Goal: Information Seeking & Learning: Learn about a topic

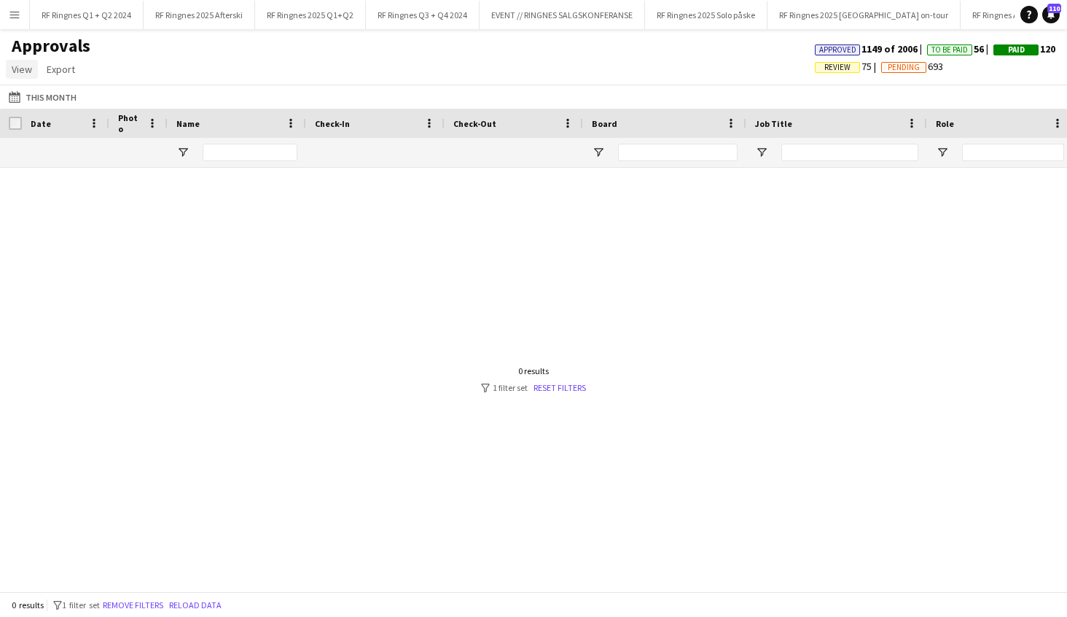
click at [22, 79] on app-pay-approvals-header "Approvals View Customise view Customise filters Reset Filters Reset View Reset …" at bounding box center [533, 72] width 1067 height 74
click at [22, 74] on span "View" at bounding box center [22, 69] width 20 height 13
click at [150, 51] on div "Approvals View Customise view Customise filters Reset Filters Reset View Reset …" at bounding box center [533, 60] width 1067 height 50
click at [17, 12] on app-icon "Menu" at bounding box center [15, 15] width 12 height 12
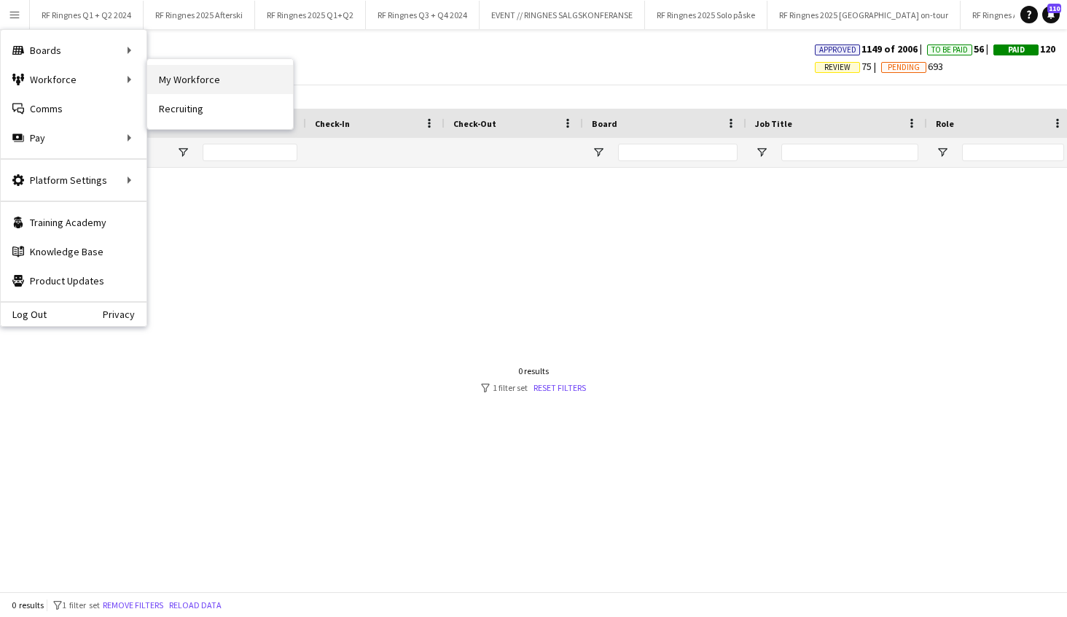
click at [198, 87] on link "My Workforce" at bounding box center [220, 79] width 146 height 29
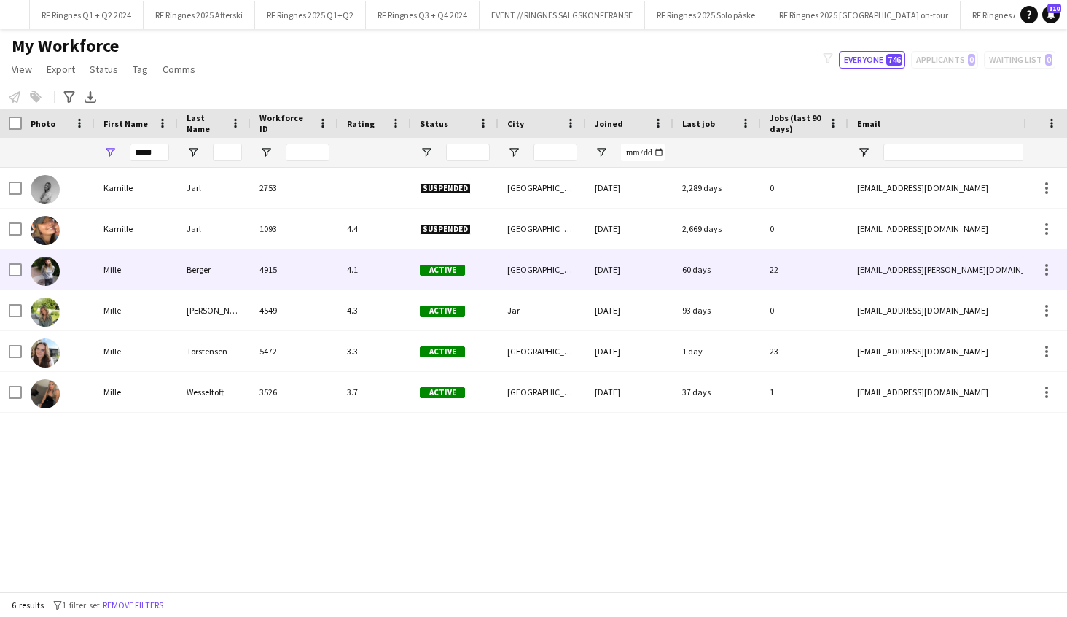
click at [109, 267] on div "Mille" at bounding box center [136, 269] width 83 height 40
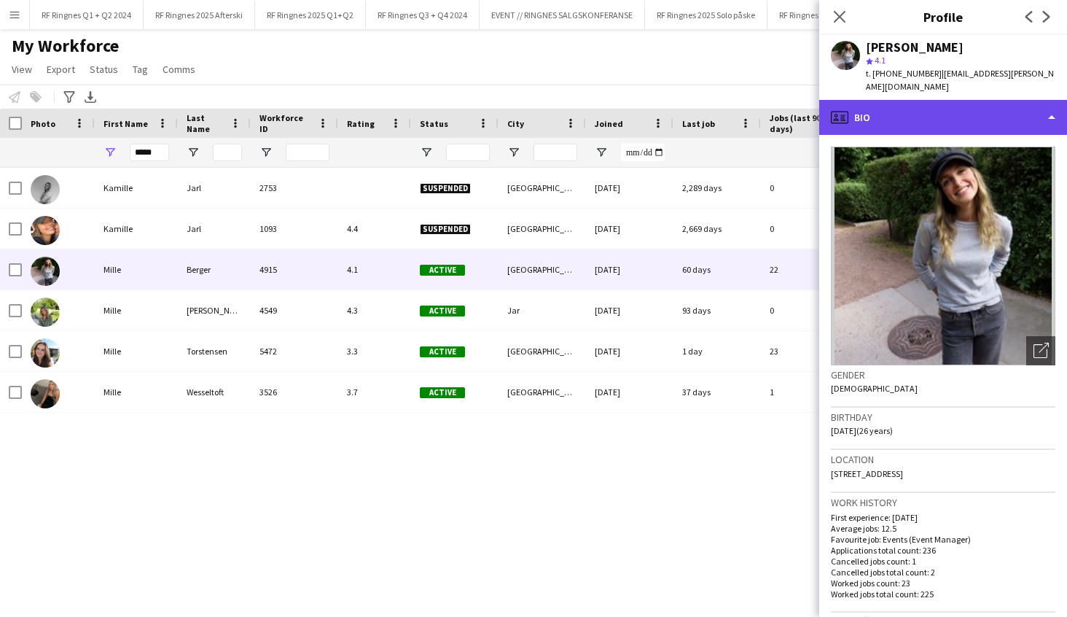
click at [1018, 101] on div "profile Bio" at bounding box center [943, 117] width 248 height 35
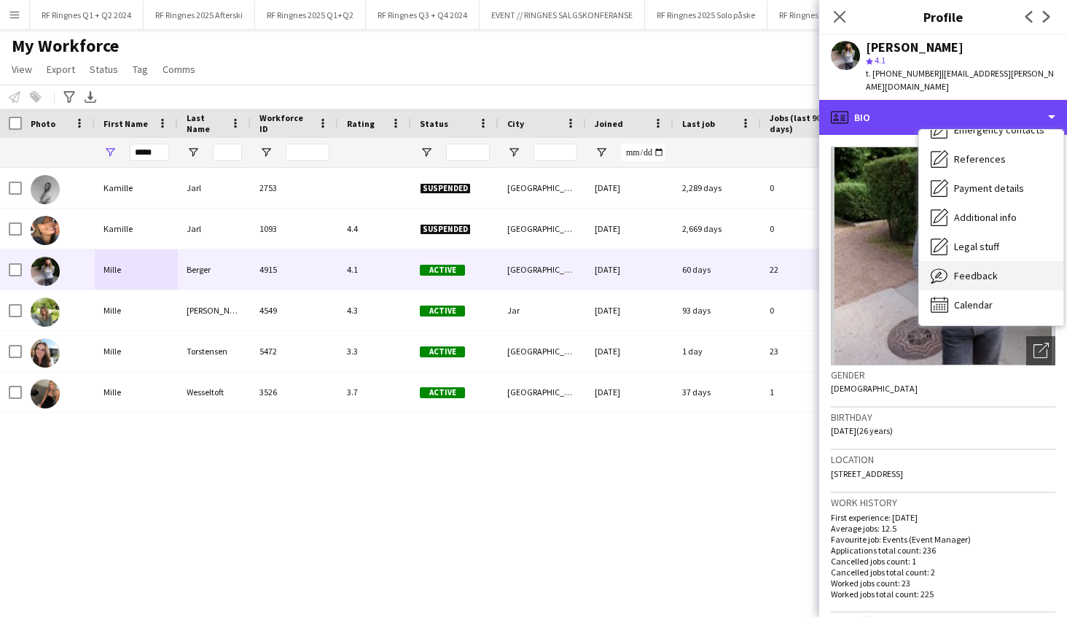
scroll to position [137, 0]
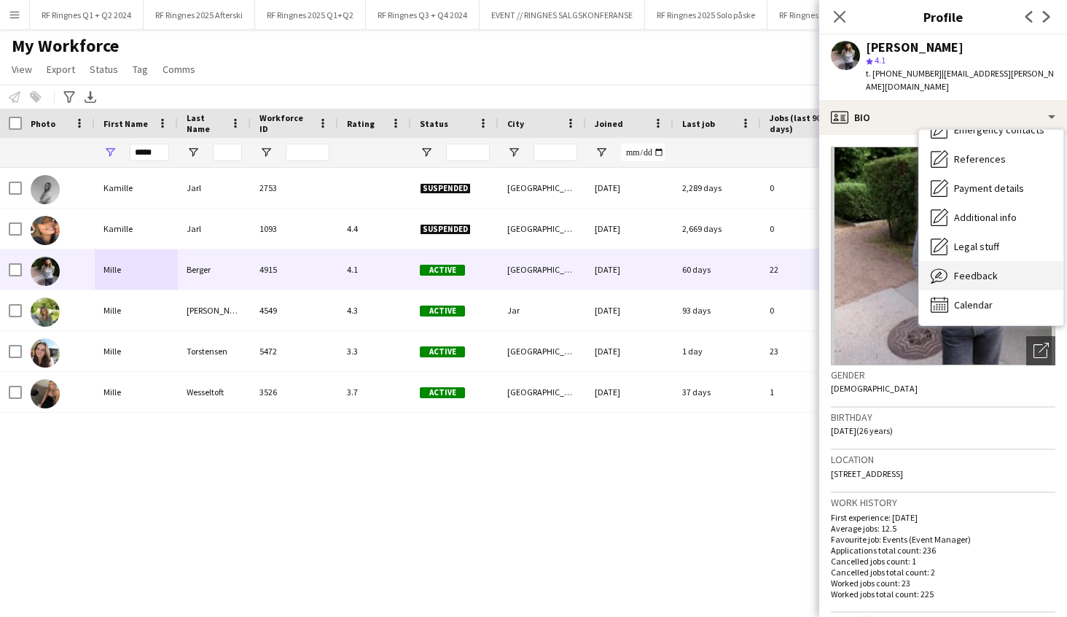
click at [999, 267] on div "Feedback Feedback" at bounding box center [991, 275] width 144 height 29
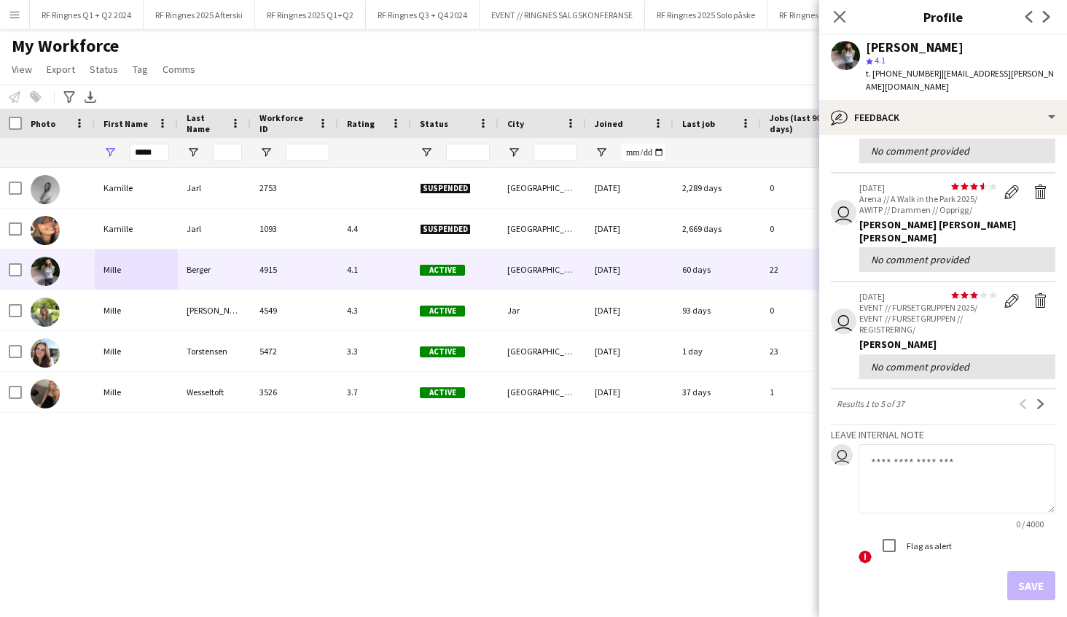
scroll to position [383, 0]
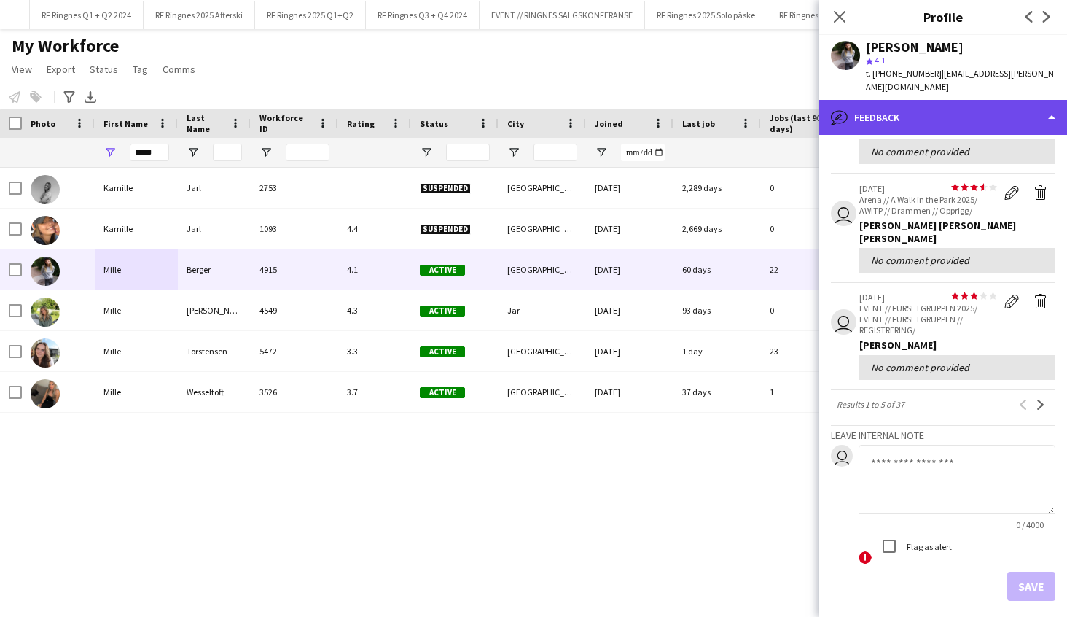
click at [926, 102] on div "bubble-pencil Feedback" at bounding box center [943, 117] width 248 height 35
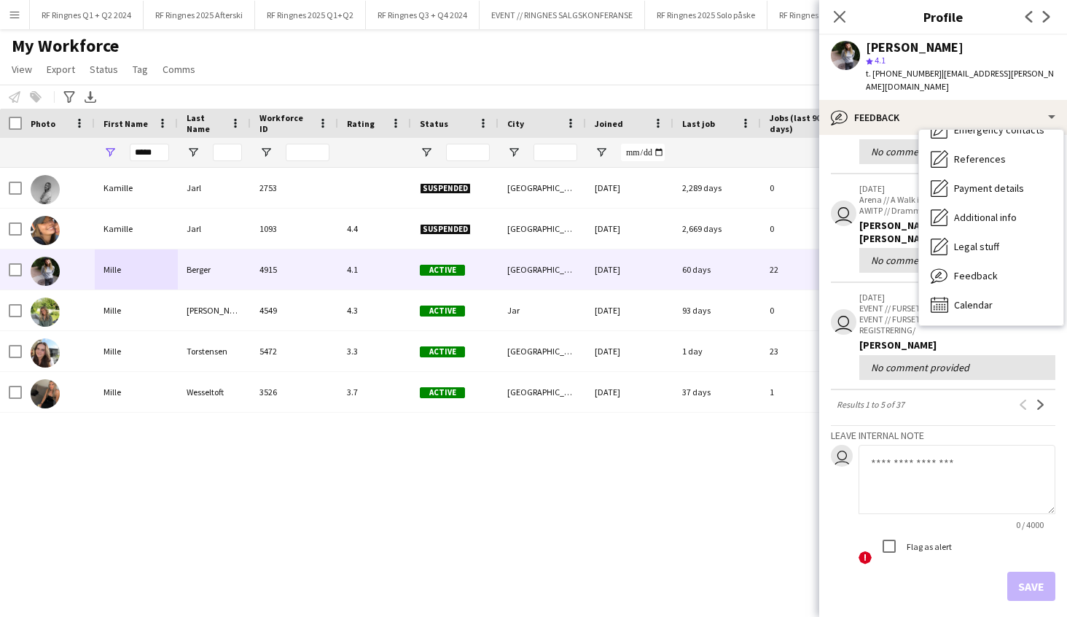
click at [846, 203] on app-crew-profile-feedback-item "user star star star star star star star star star star [DATE] Arena // A Walk i…" at bounding box center [943, 228] width 224 height 109
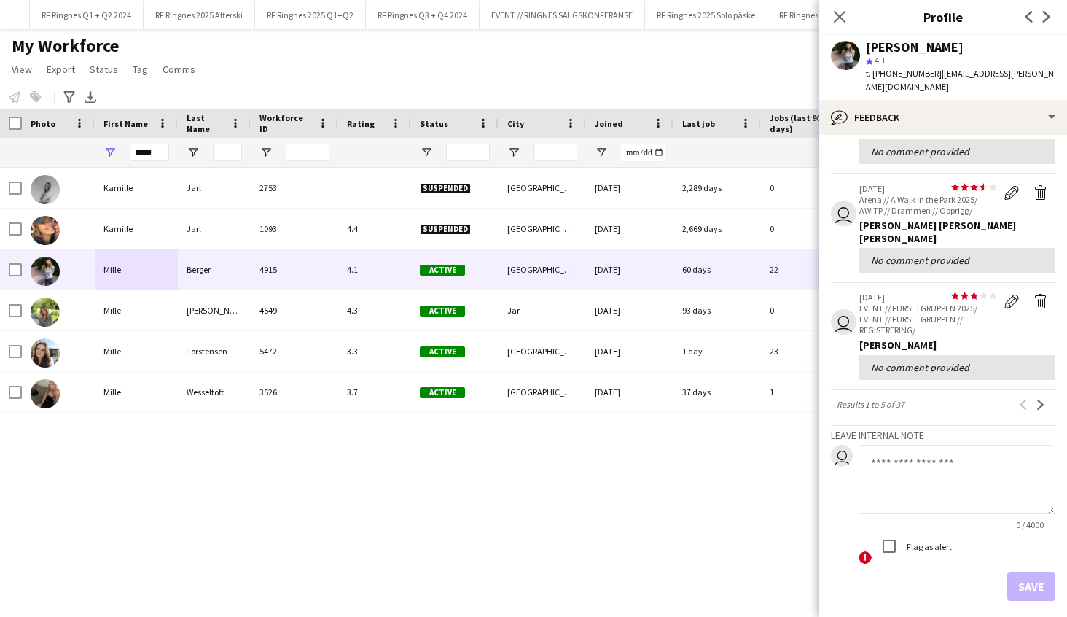
click at [1039, 399] on app-icon "Next" at bounding box center [1041, 404] width 10 height 10
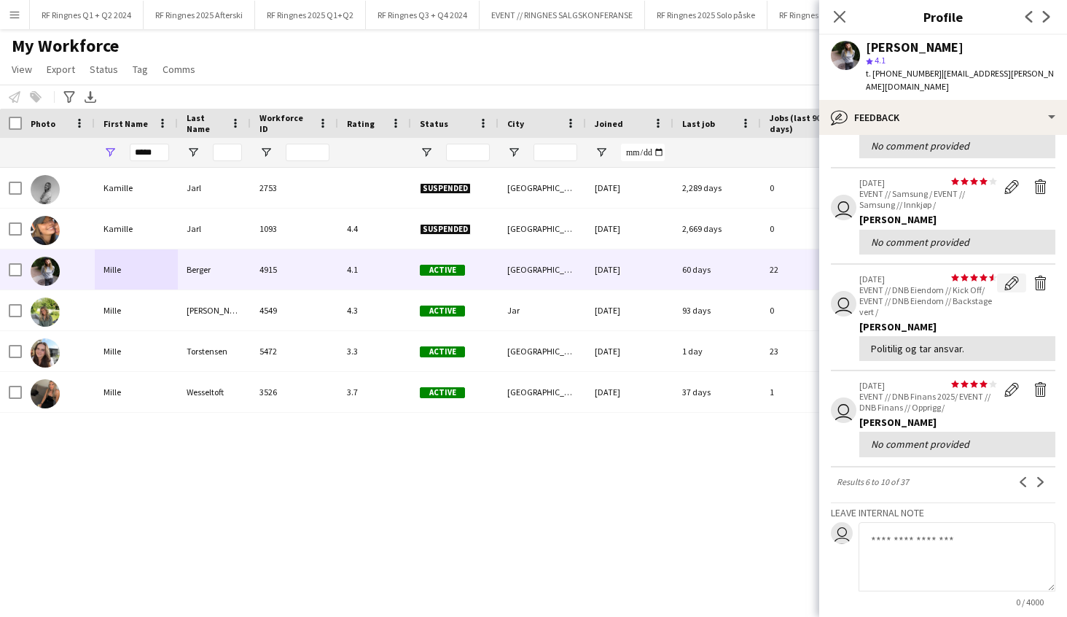
scroll to position [216, 0]
click at [1039, 472] on button "Next" at bounding box center [1040, 480] width 17 height 17
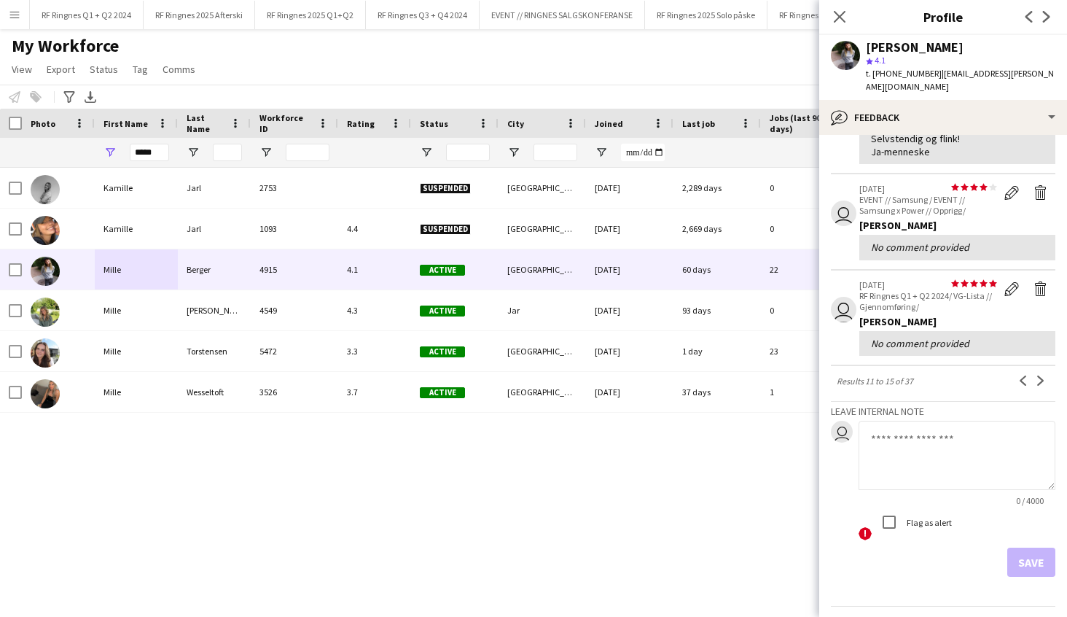
scroll to position [400, 0]
click at [1036, 373] on app-icon "Next" at bounding box center [1041, 378] width 10 height 10
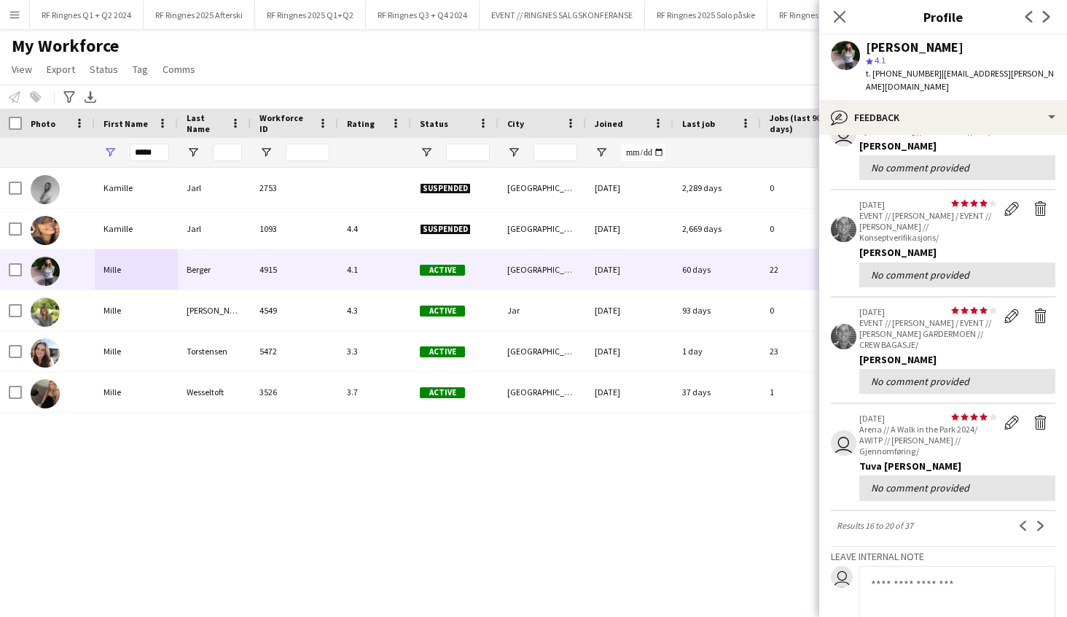
scroll to position [214, 0]
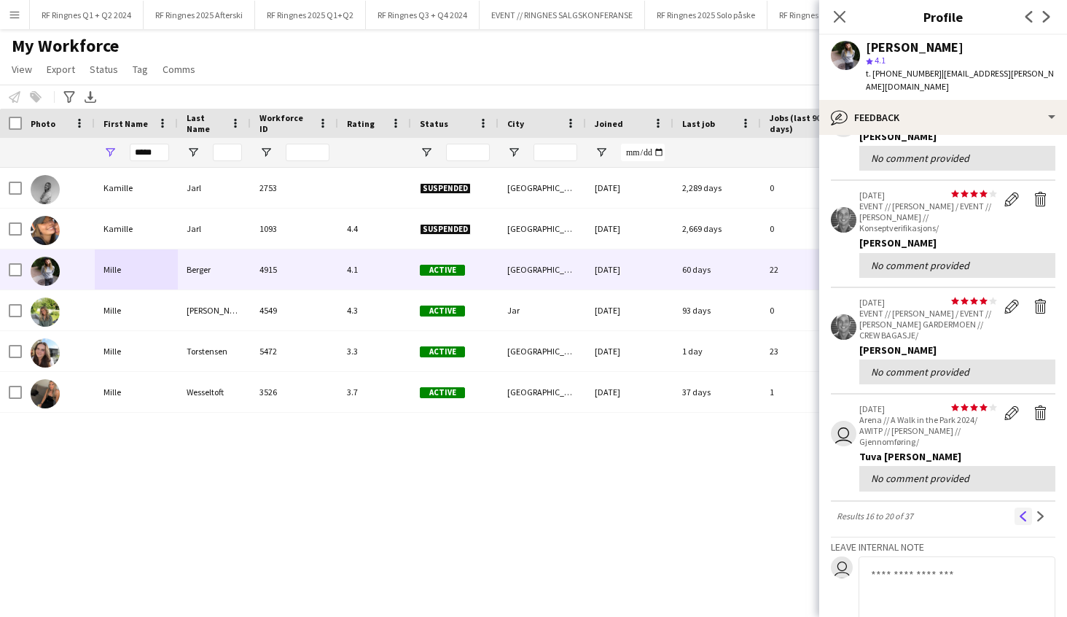
click at [1024, 511] on app-icon "Previous" at bounding box center [1023, 516] width 10 height 10
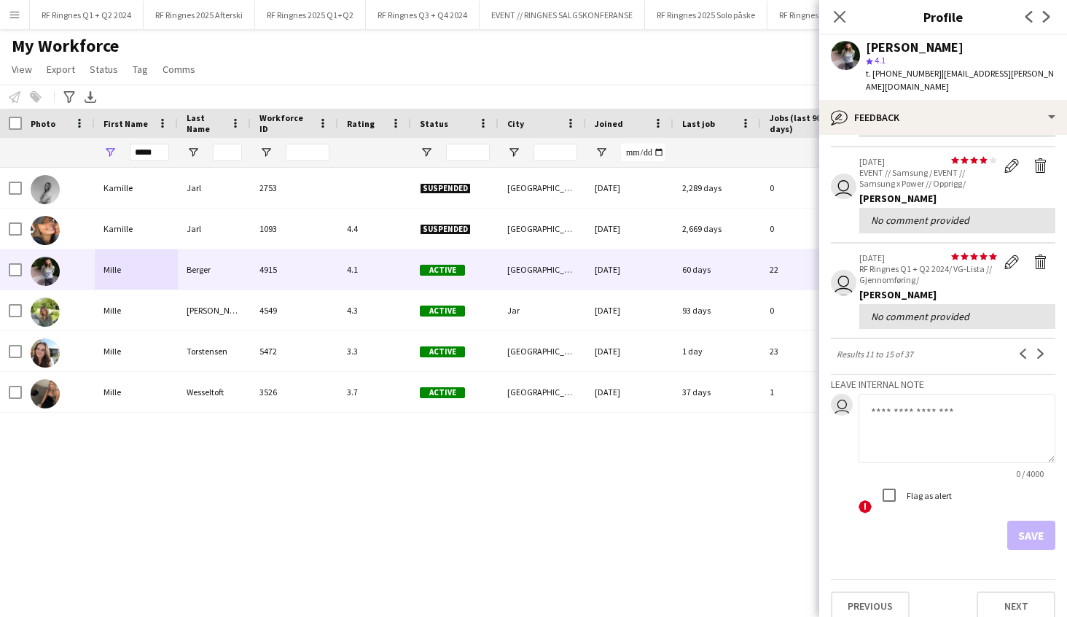
scroll to position [424, 0]
click at [841, 12] on icon "Close pop-in" at bounding box center [839, 16] width 14 height 14
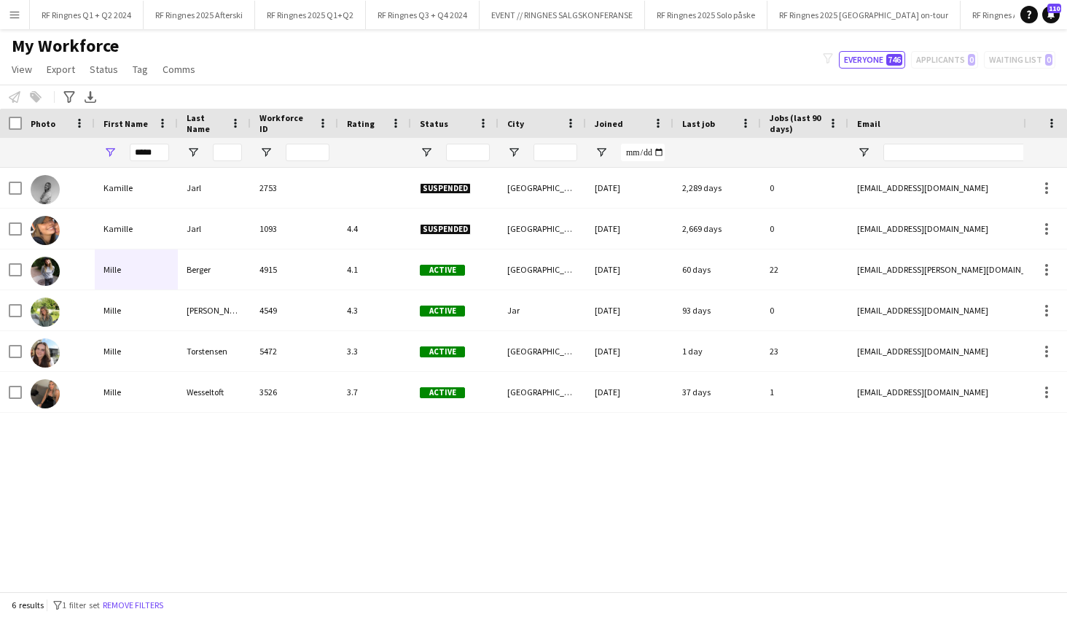
drag, startPoint x: 351, startPoint y: 72, endPoint x: 185, endPoint y: 59, distance: 166.7
click at [346, 73] on div "My Workforce View Views Default view New view Update view Delete view Edit name…" at bounding box center [533, 60] width 1067 height 50
click at [18, 20] on button "Menu" at bounding box center [14, 14] width 29 height 29
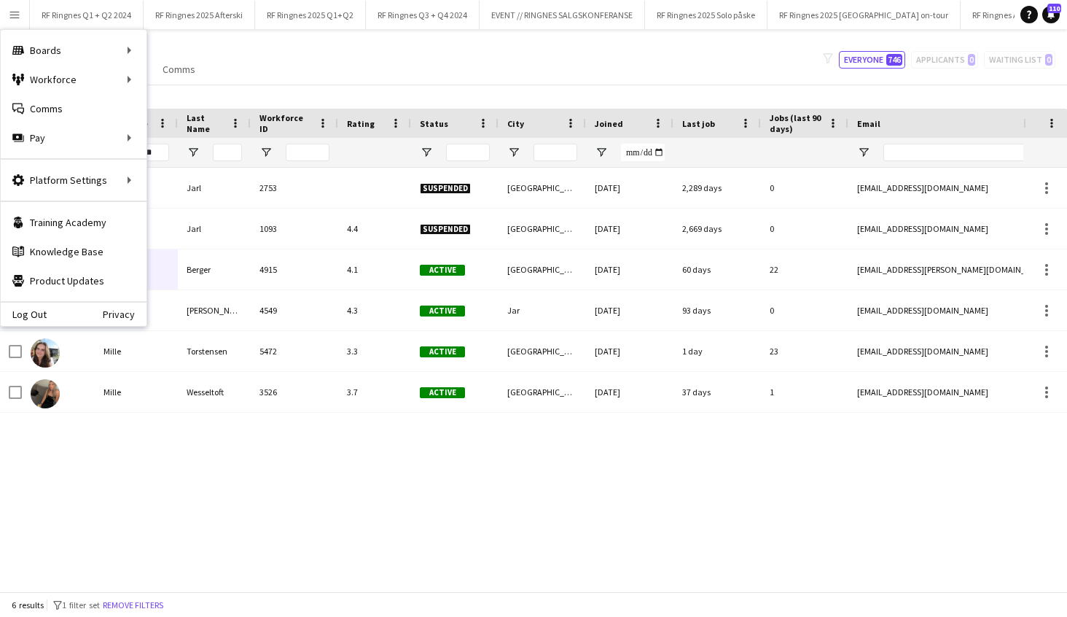
drag, startPoint x: 394, startPoint y: 48, endPoint x: 381, endPoint y: 60, distance: 18.0
click at [394, 49] on div "My Workforce View Views Default view New view Update view Delete view Edit name…" at bounding box center [533, 60] width 1067 height 50
